Goal: Use online tool/utility: Utilize a website feature to perform a specific function

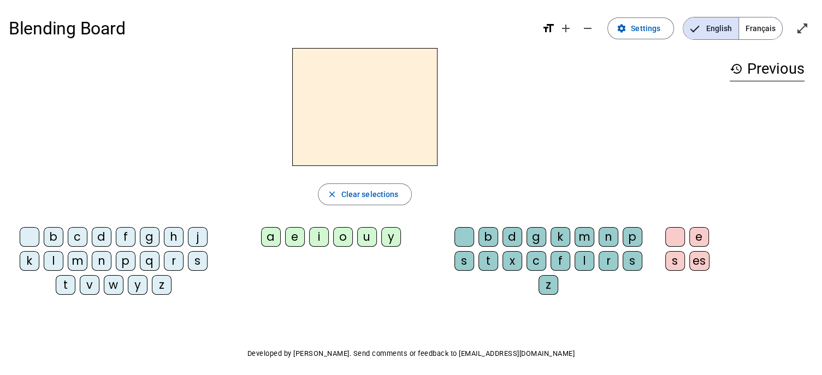
click at [127, 235] on div "f" at bounding box center [126, 237] width 20 height 20
click at [319, 235] on div "i" at bounding box center [319, 237] width 20 height 20
click at [586, 259] on div "l" at bounding box center [584, 261] width 20 height 20
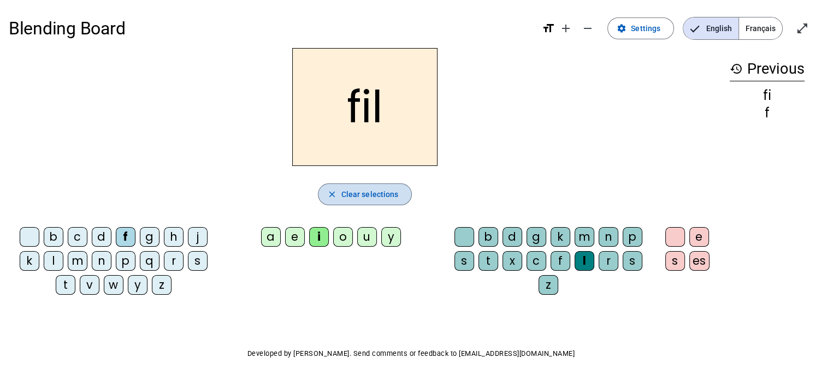
click at [386, 193] on span "Clear selections" at bounding box center [369, 194] width 57 height 13
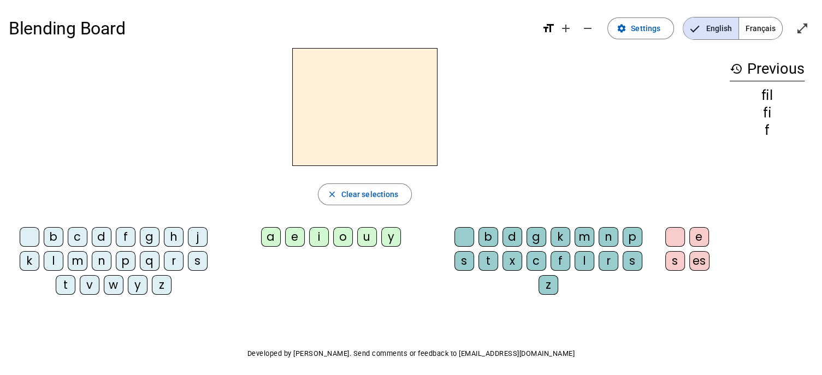
click at [54, 258] on div "l" at bounding box center [54, 261] width 20 height 20
click at [273, 239] on div "a" at bounding box center [271, 237] width 20 height 20
click at [534, 259] on div "c" at bounding box center [536, 261] width 20 height 20
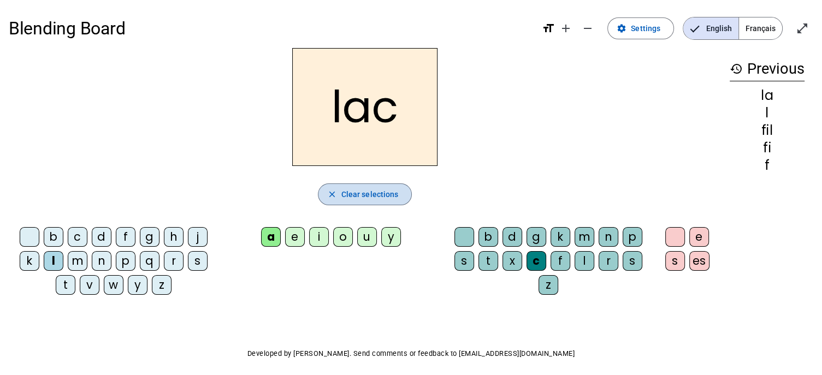
click at [368, 195] on span "Clear selections" at bounding box center [369, 194] width 57 height 13
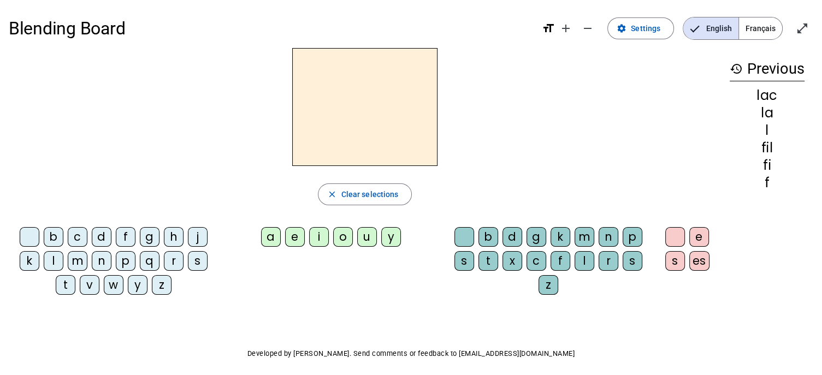
click at [76, 257] on div "m" at bounding box center [78, 261] width 20 height 20
click at [345, 233] on div "o" at bounding box center [343, 237] width 20 height 20
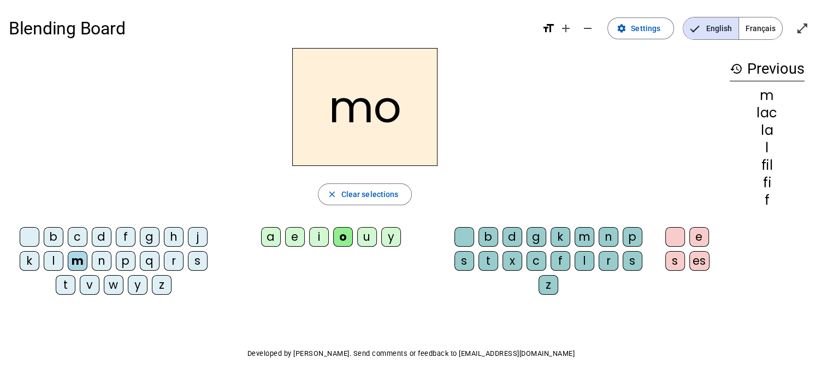
click at [632, 238] on div "p" at bounding box center [632, 237] width 20 height 20
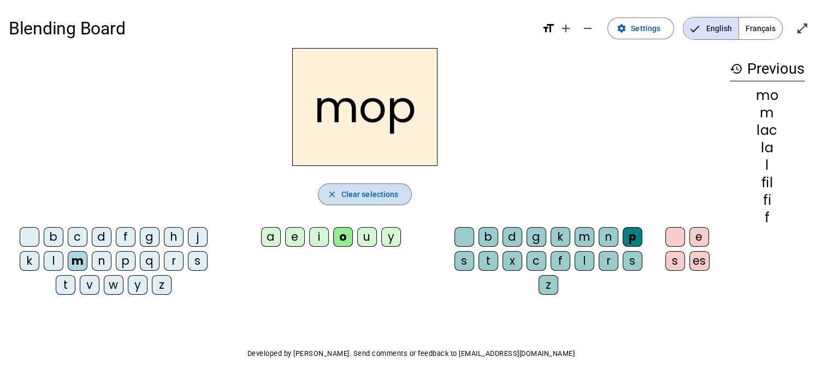
click at [386, 192] on span "Clear selections" at bounding box center [369, 194] width 57 height 13
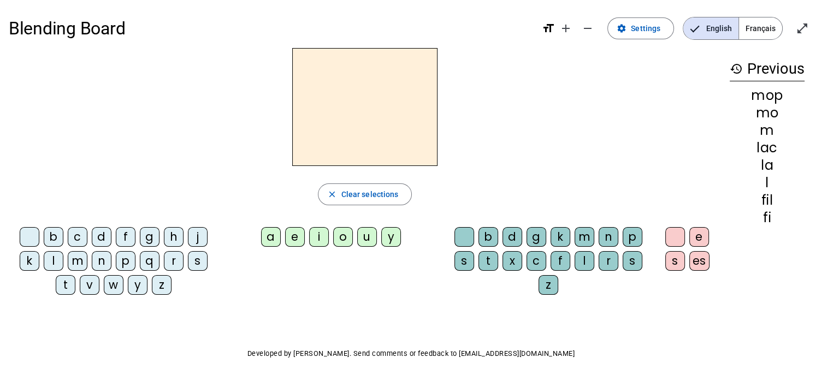
click at [79, 235] on div "c" at bounding box center [78, 237] width 20 height 20
click at [266, 234] on div "a" at bounding box center [271, 237] width 20 height 20
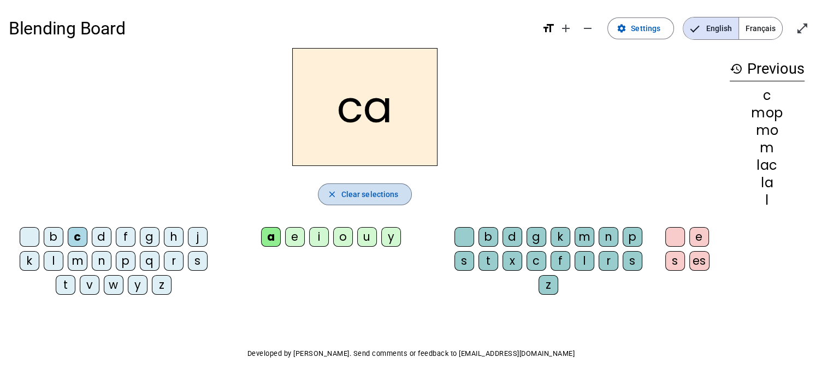
click at [355, 196] on span "Clear selections" at bounding box center [369, 194] width 57 height 13
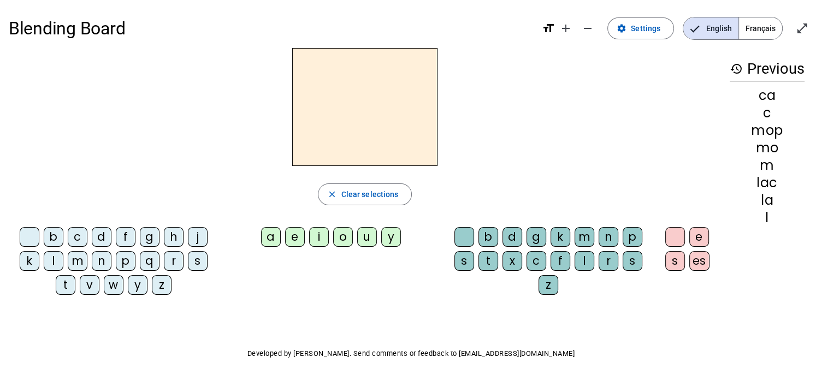
click at [76, 233] on div "c" at bounding box center [78, 237] width 20 height 20
click at [277, 235] on div "a" at bounding box center [271, 237] width 20 height 20
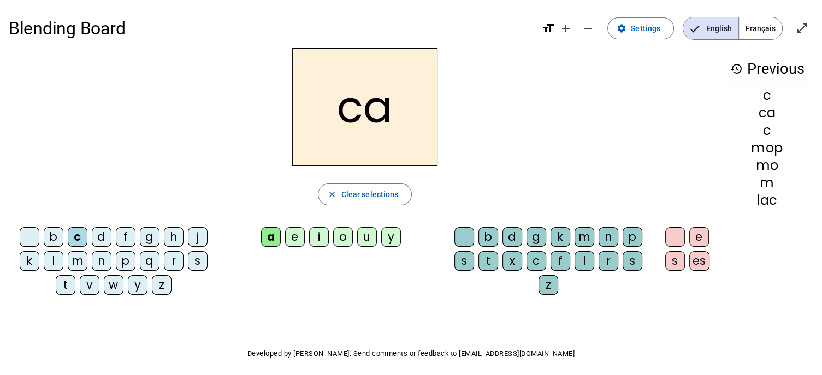
click at [489, 262] on div "t" at bounding box center [488, 261] width 20 height 20
